Goal: Task Accomplishment & Management: Use online tool/utility

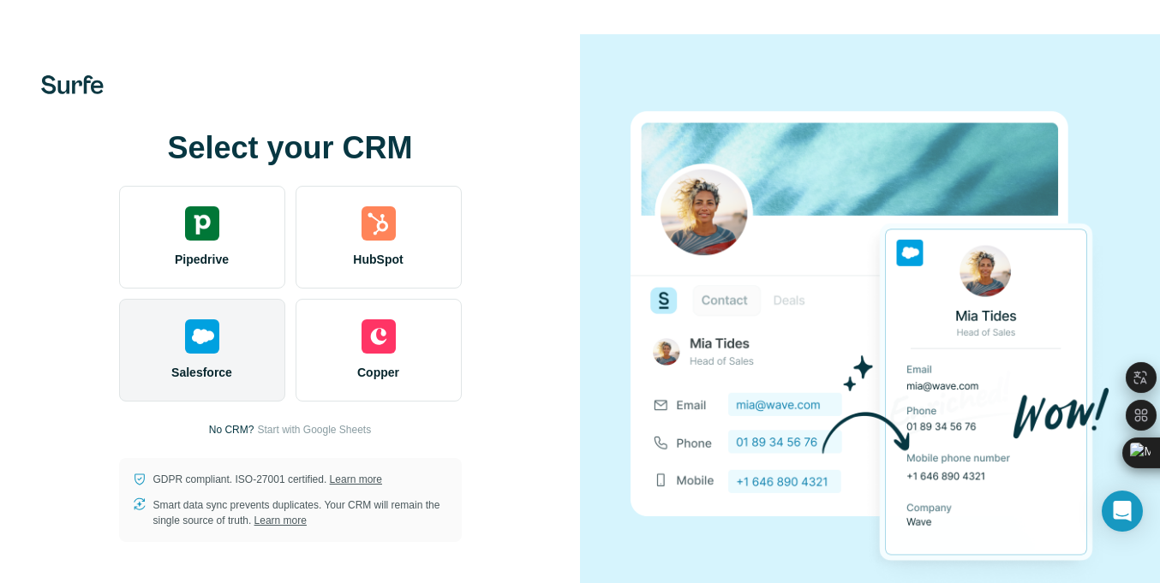
click at [257, 346] on div "Salesforce" at bounding box center [202, 350] width 166 height 103
click at [199, 351] on img at bounding box center [202, 336] width 34 height 34
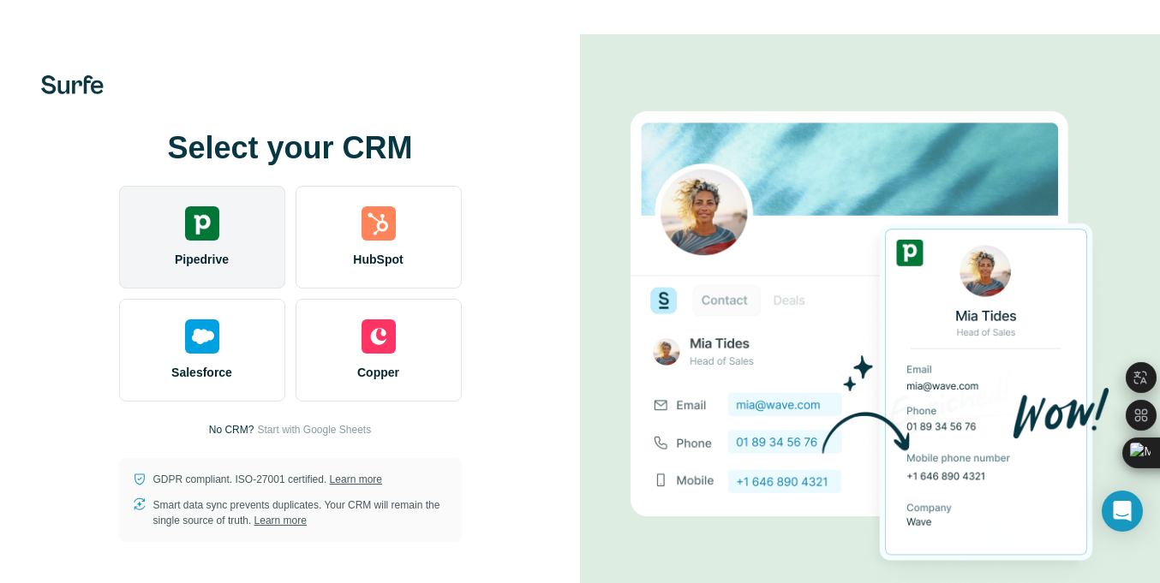
click at [194, 251] on span "Pipedrive" at bounding box center [202, 259] width 54 height 17
click at [276, 230] on div "Pipedrive" at bounding box center [202, 237] width 166 height 103
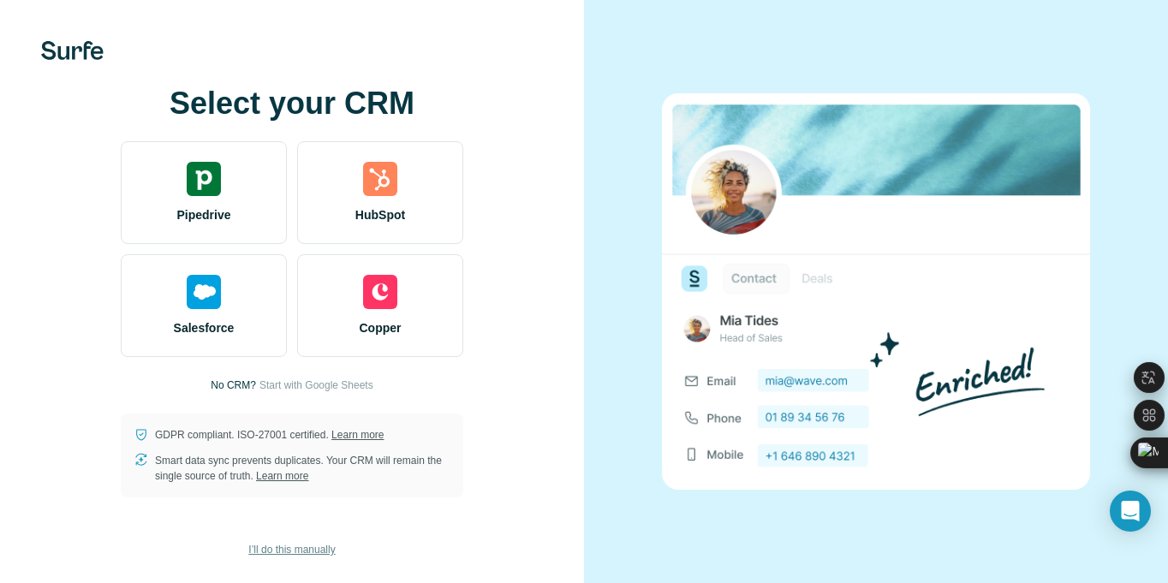
click at [296, 552] on span "I’ll do this manually" at bounding box center [291, 549] width 87 height 15
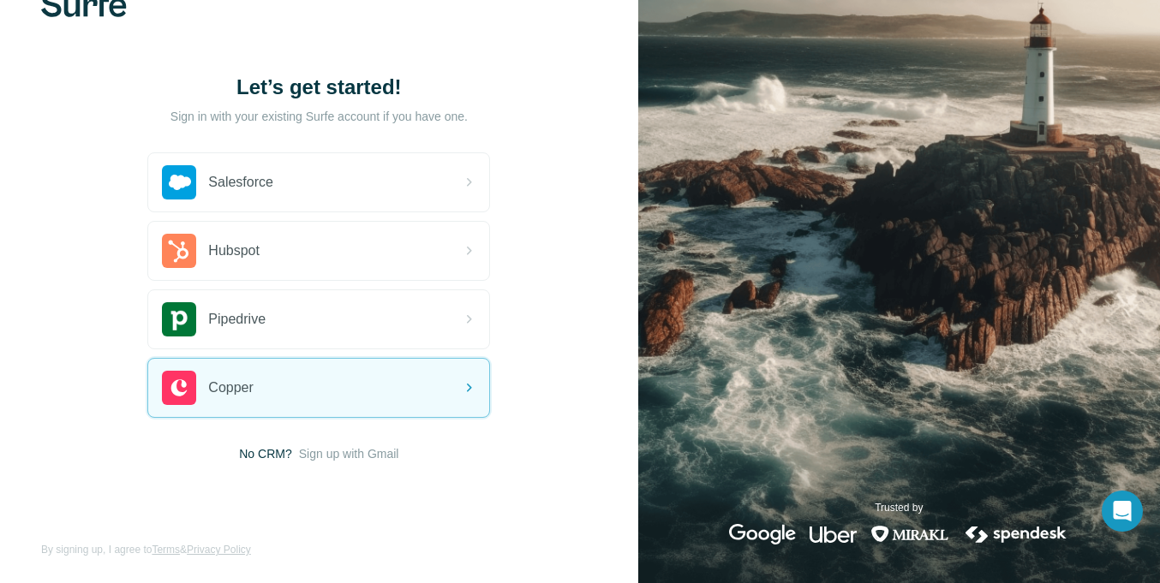
scroll to position [52, 0]
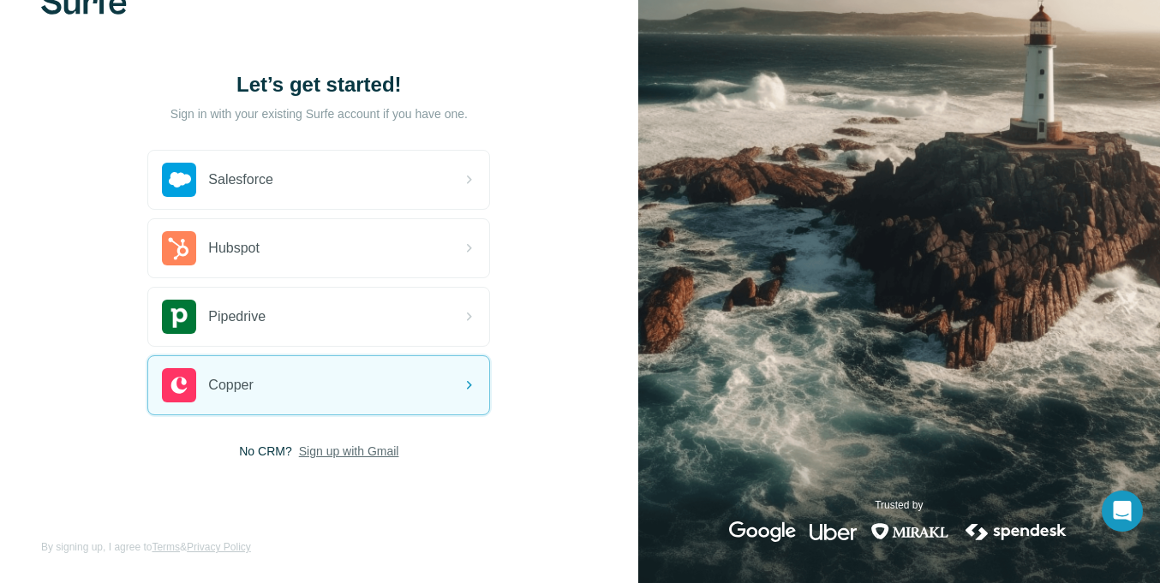
click at [353, 457] on span "Sign up with Gmail" at bounding box center [349, 451] width 100 height 17
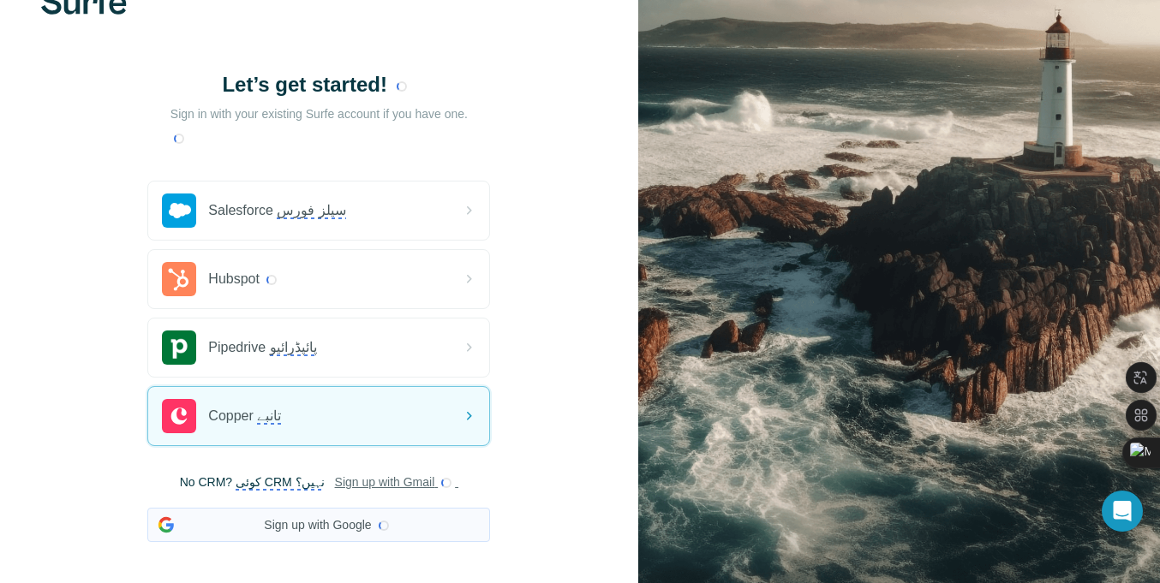
click at [320, 520] on monica-translate-origin-text "Sign up with Google" at bounding box center [317, 525] width 107 height 14
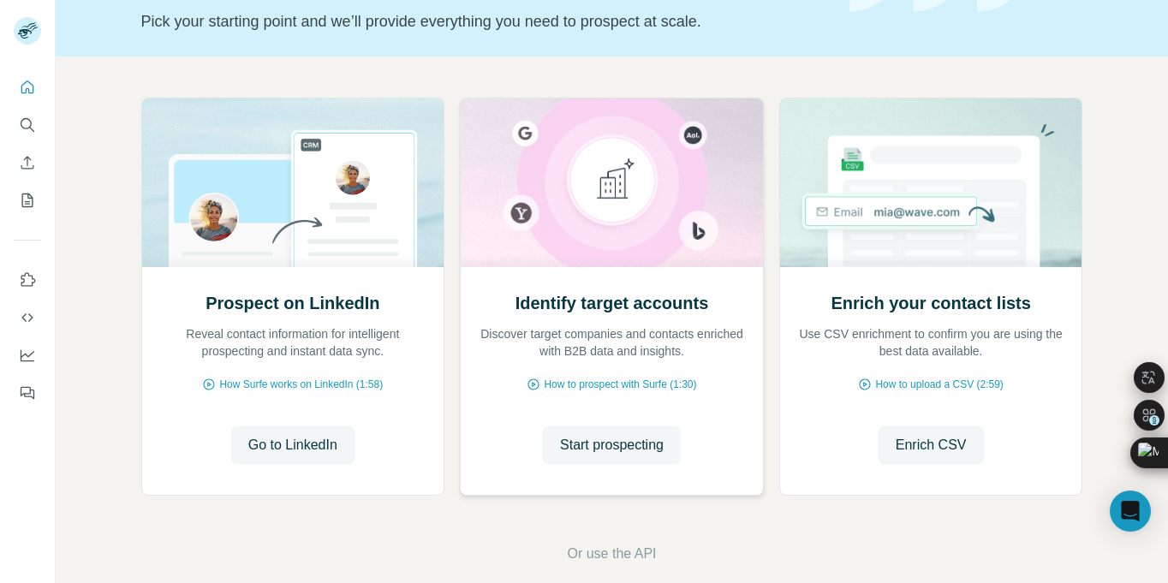
scroll to position [137, 0]
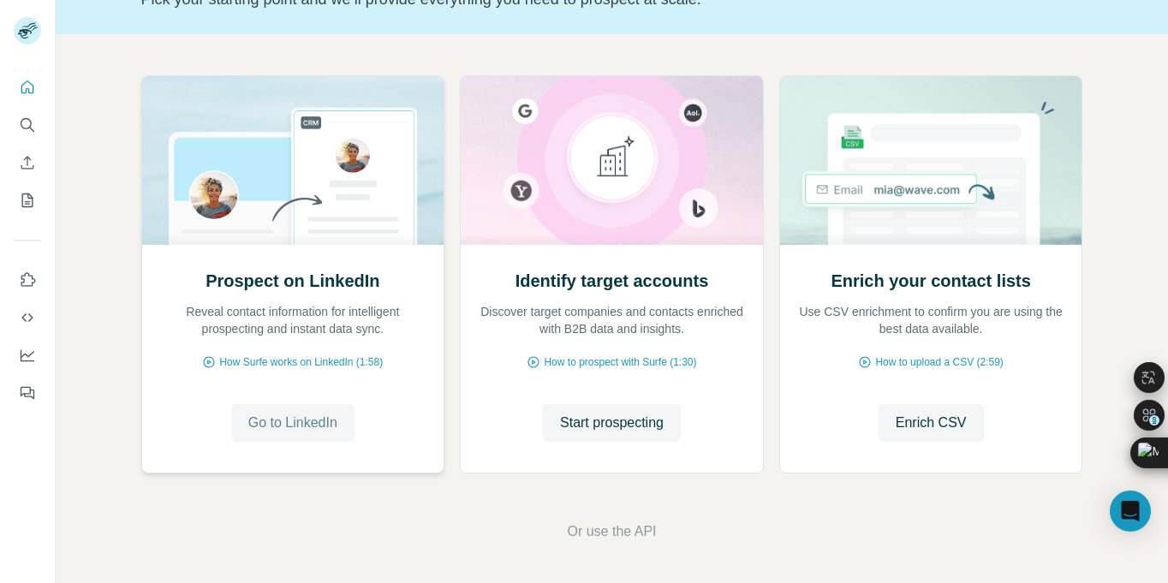
drag, startPoint x: 281, startPoint y: 417, endPoint x: 270, endPoint y: 404, distance: 17.0
click at [270, 404] on button "Go to LinkedIn" at bounding box center [292, 423] width 123 height 38
click at [572, 418] on span "Start prospecting" at bounding box center [612, 423] width 104 height 21
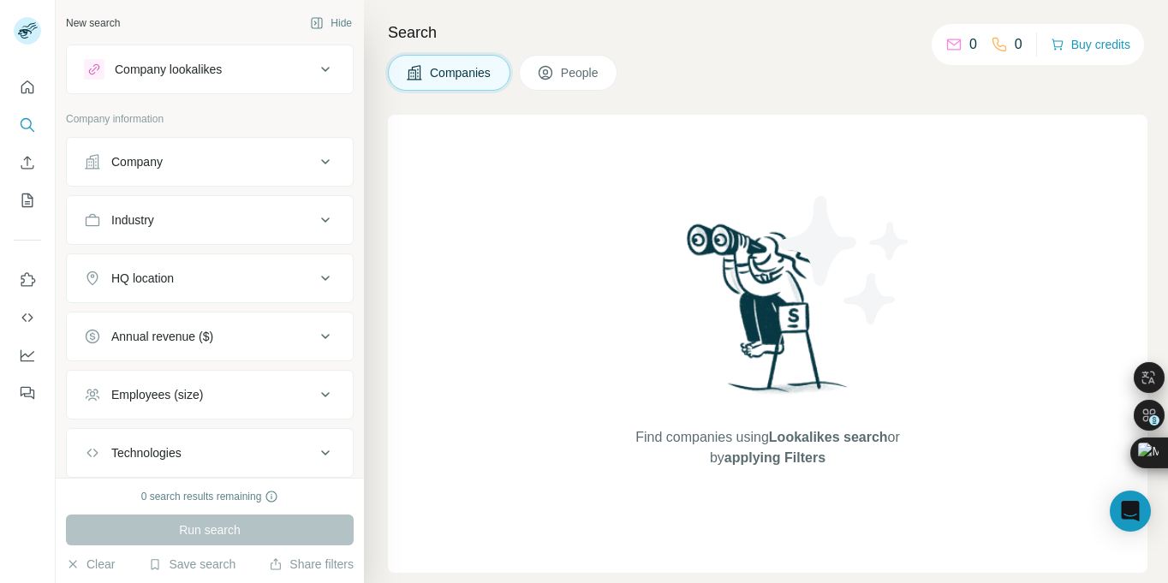
click at [646, 429] on div "Find companies using Lookalikes search or by applying Filters" at bounding box center [768, 344] width 308 height 458
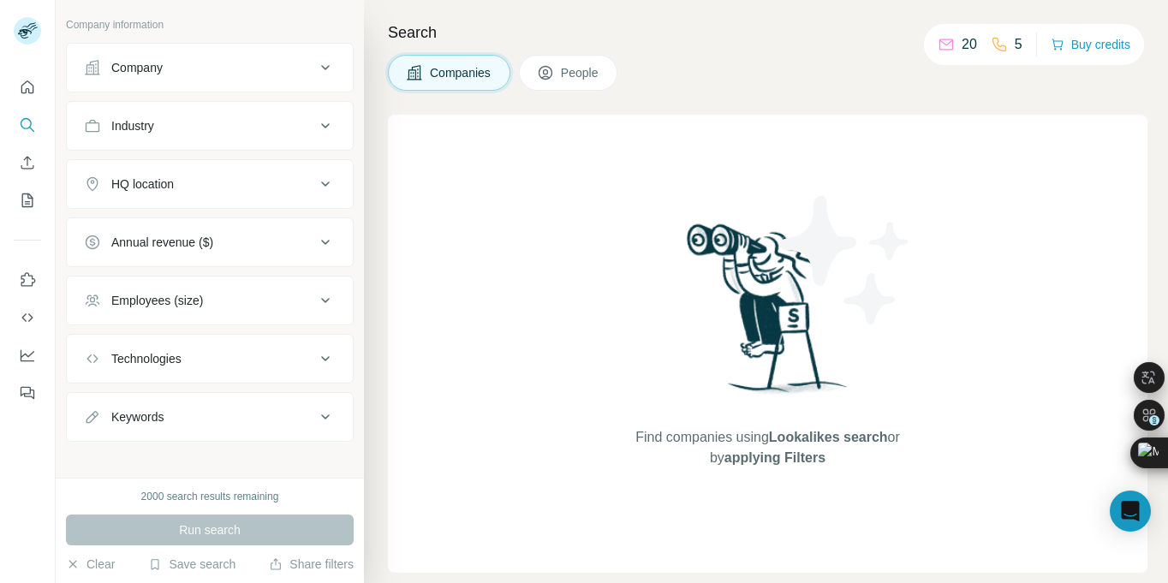
scroll to position [106, 0]
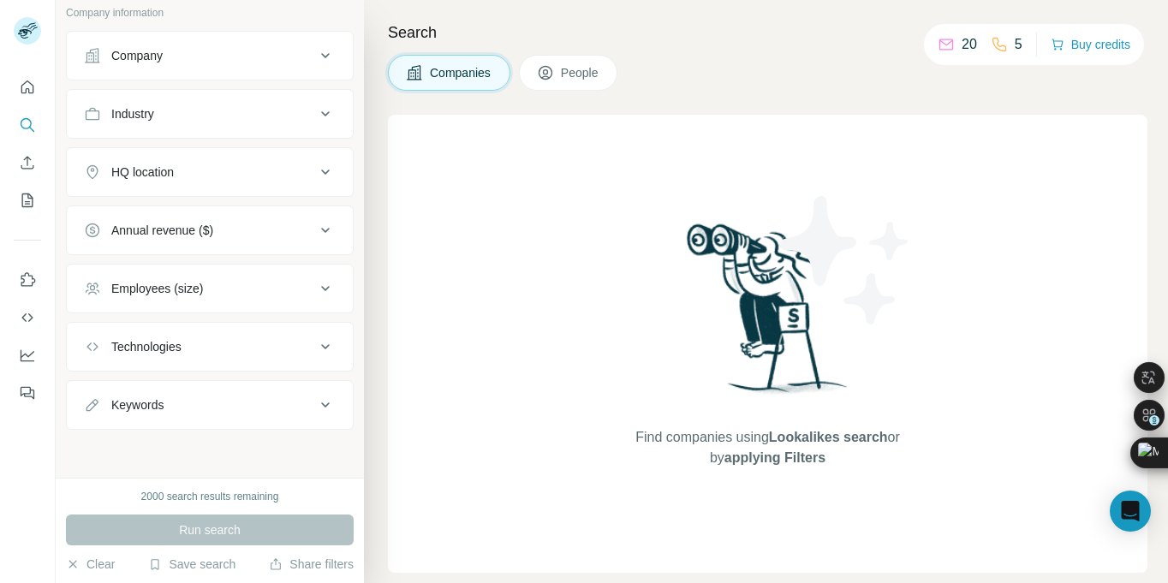
click at [975, 48] on div "20 5" at bounding box center [980, 45] width 85 height 24
click at [962, 48] on p "20" at bounding box center [969, 44] width 15 height 21
click at [962, 45] on p "20" at bounding box center [969, 44] width 15 height 21
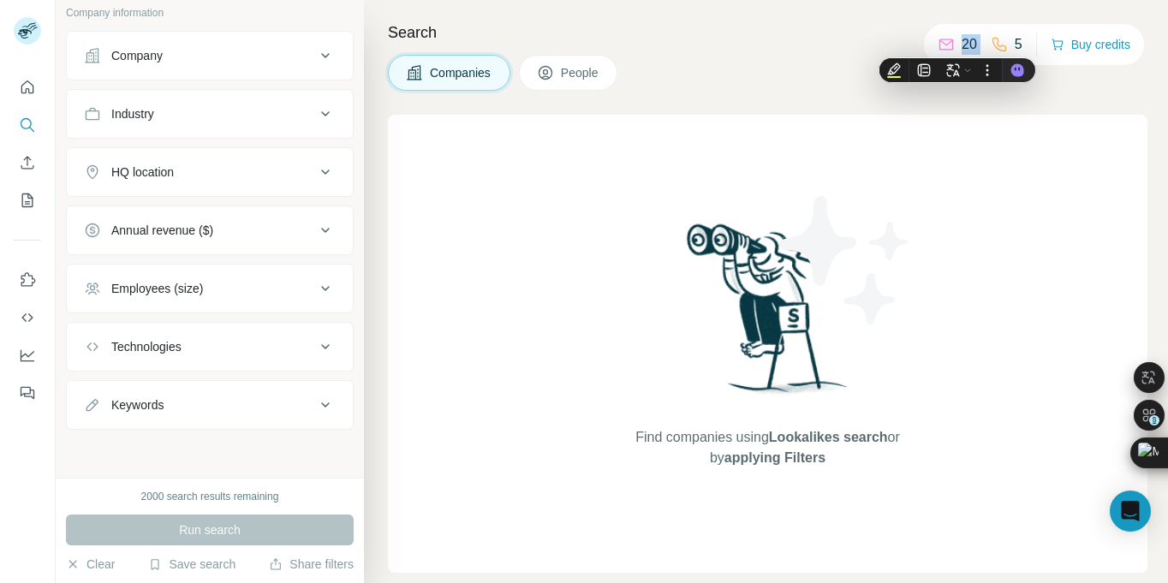
click at [962, 45] on p "20" at bounding box center [969, 44] width 15 height 21
click at [999, 49] on icon at bounding box center [999, 44] width 17 height 17
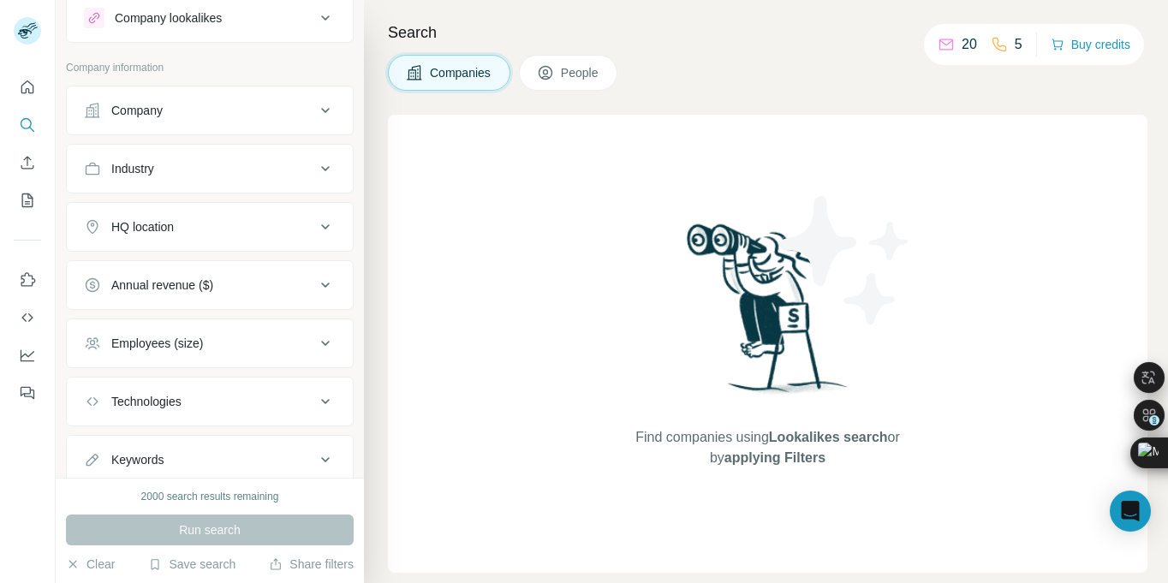
scroll to position [0, 0]
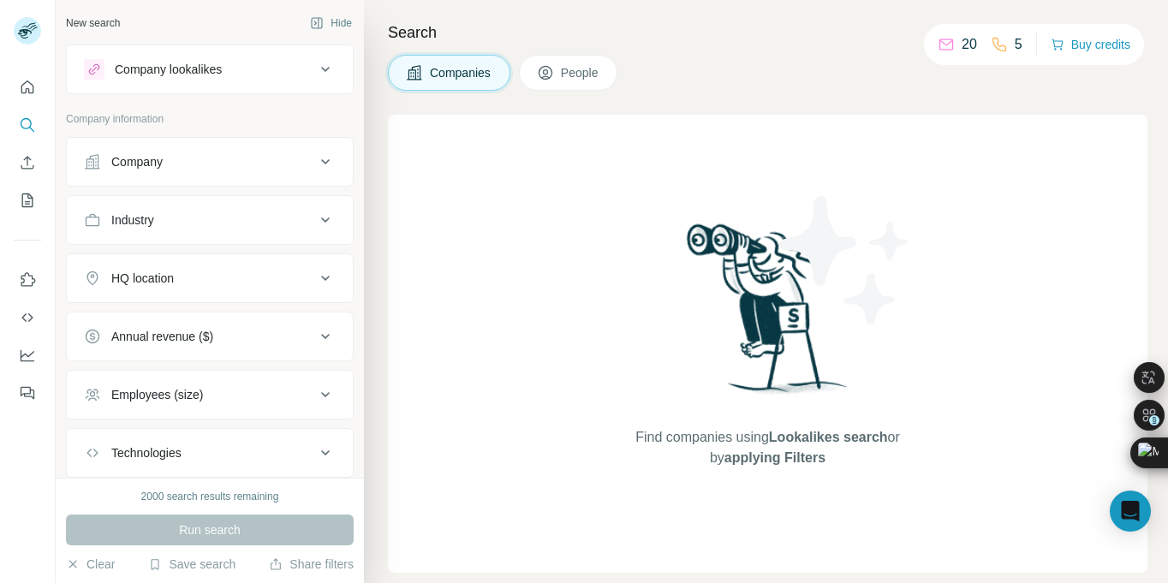
click at [288, 64] on div "Company lookalikes" at bounding box center [199, 69] width 231 height 21
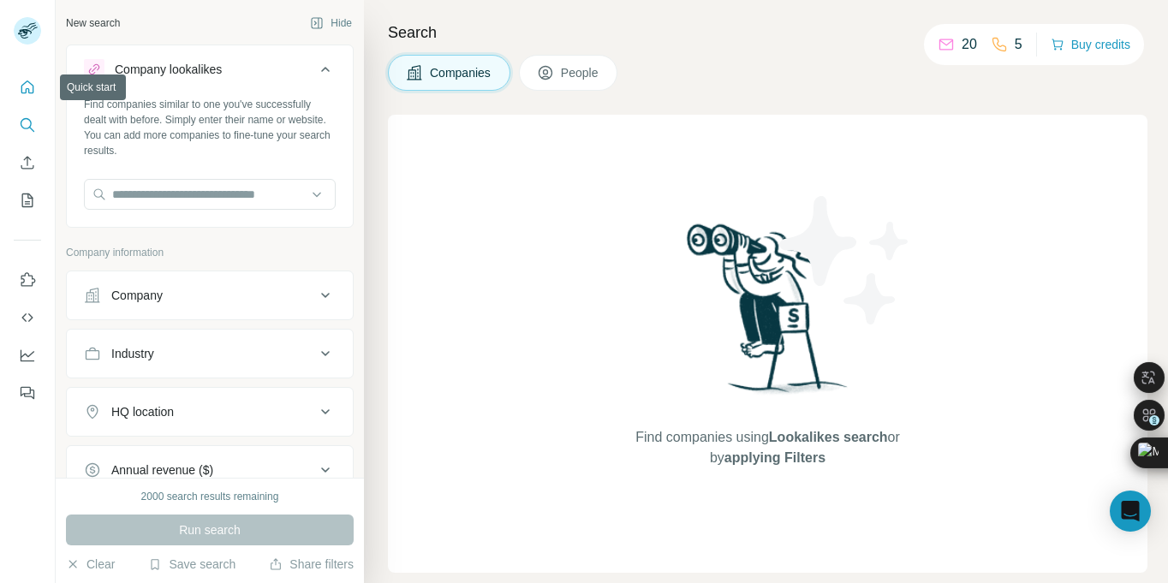
click at [26, 87] on icon "Quick start" at bounding box center [27, 87] width 17 height 17
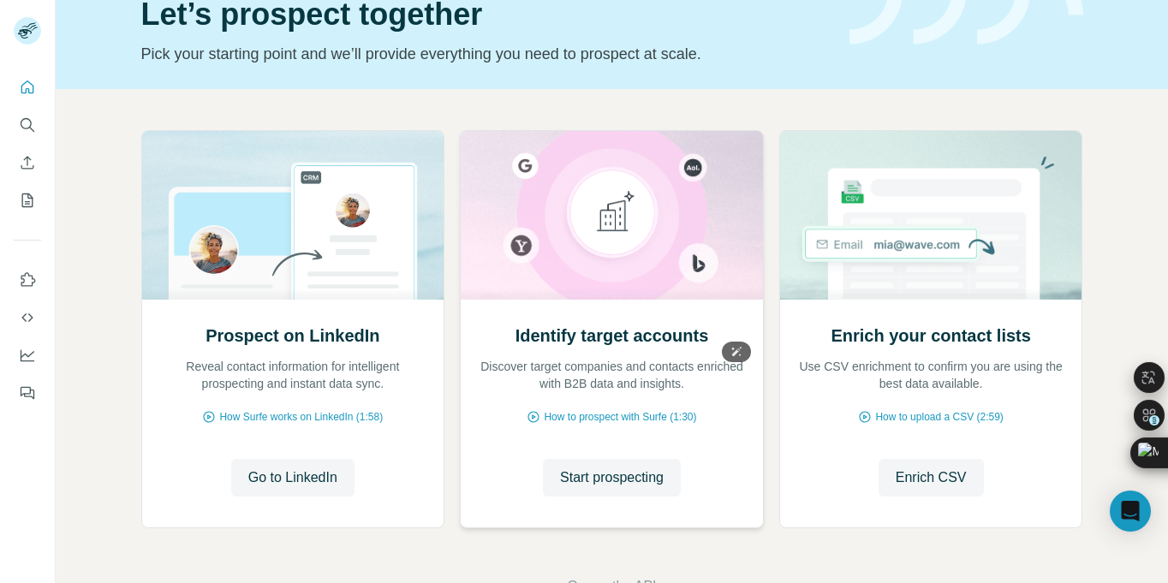
scroll to position [137, 0]
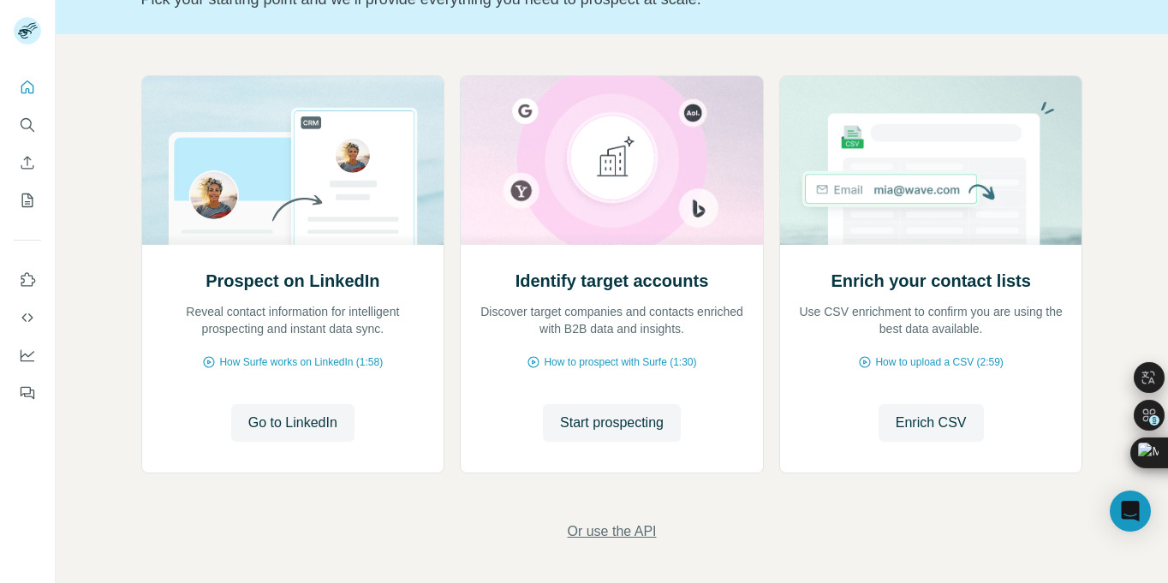
click at [577, 532] on span "Or use the API" at bounding box center [611, 532] width 89 height 21
